Goal: Task Accomplishment & Management: Complete application form

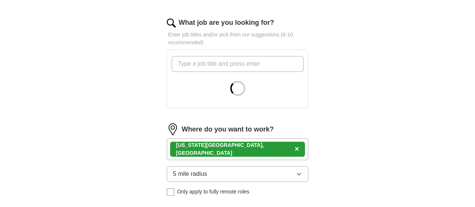
scroll to position [253, 0]
click at [270, 56] on input "What job are you looking for?" at bounding box center [238, 64] width 132 height 16
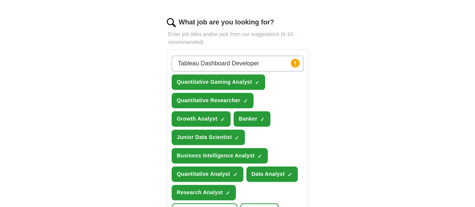
click at [229, 56] on input "Tableau Dashboard Developer" at bounding box center [238, 64] width 132 height 16
type input "Tableau Analyst"
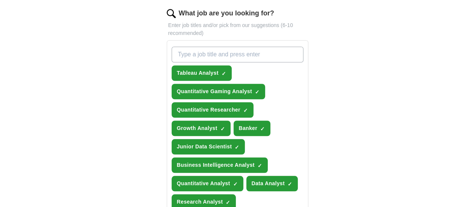
scroll to position [263, 0]
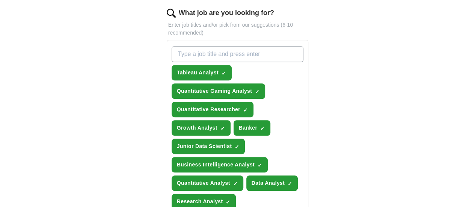
click at [0, 0] on span "×" at bounding box center [0, 0] width 0 height 0
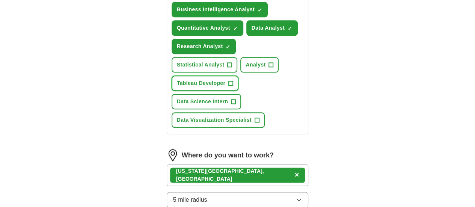
scroll to position [418, 0]
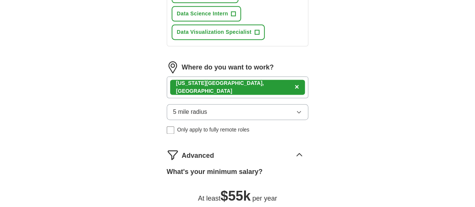
scroll to position [520, 0]
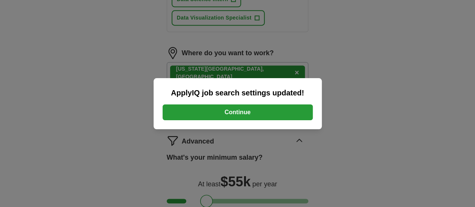
click at [263, 109] on button "Continue" at bounding box center [238, 112] width 150 height 16
